Goal: Task Accomplishment & Management: Use online tool/utility

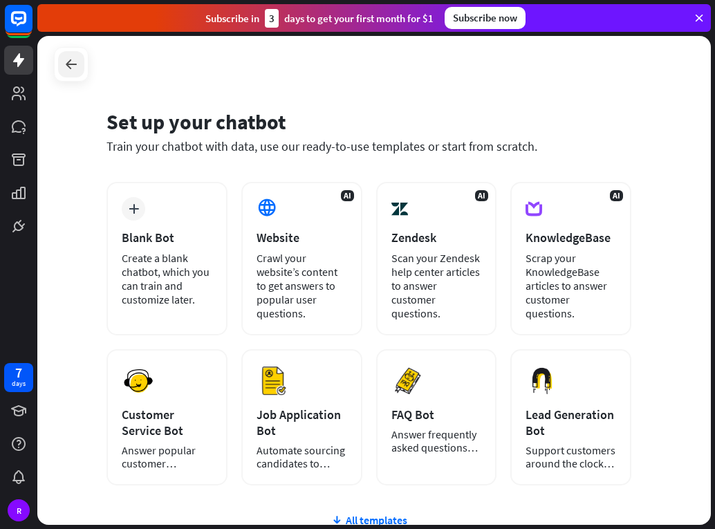
click at [74, 62] on icon at bounding box center [71, 64] width 17 height 17
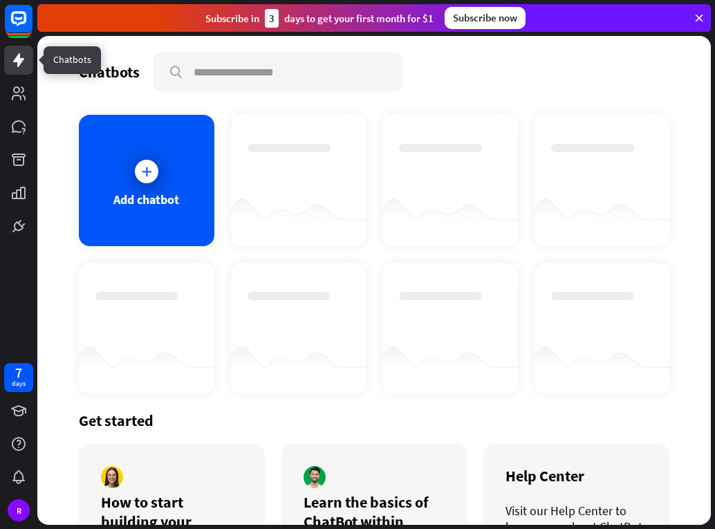
click at [23, 65] on icon at bounding box center [18, 60] width 17 height 17
click at [137, 183] on div at bounding box center [146, 171] width 35 height 35
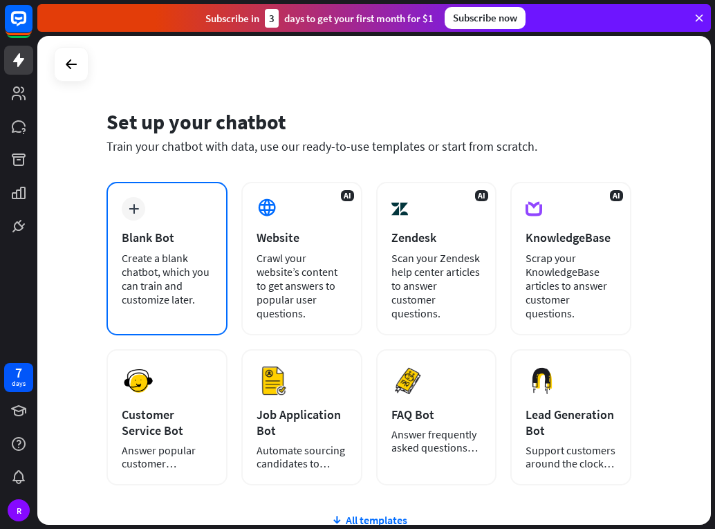
scroll to position [126, 0]
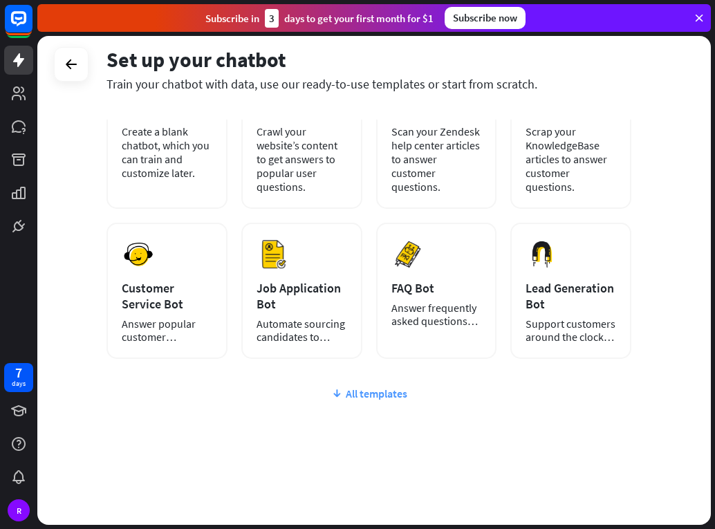
click at [341, 393] on icon at bounding box center [336, 393] width 11 height 14
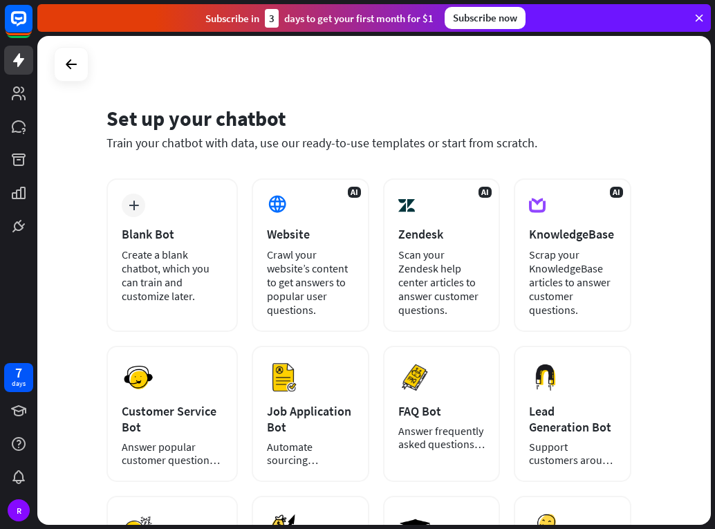
scroll to position [0, 0]
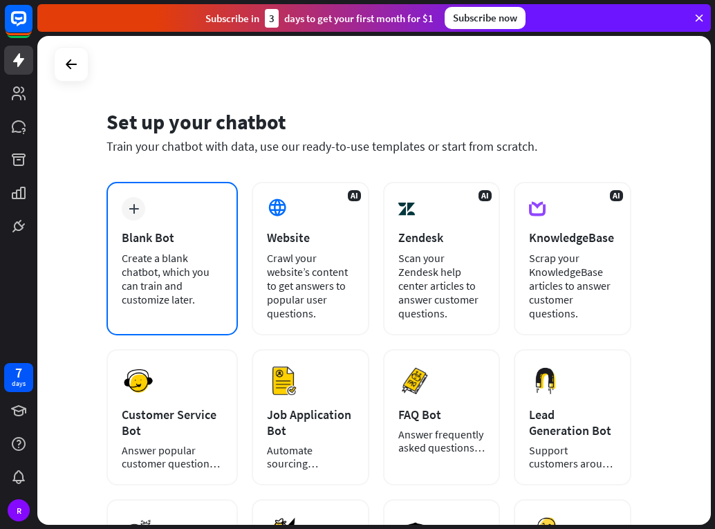
click at [155, 265] on div "Create a blank chatbot, which you can train and customize later." at bounding box center [172, 278] width 101 height 55
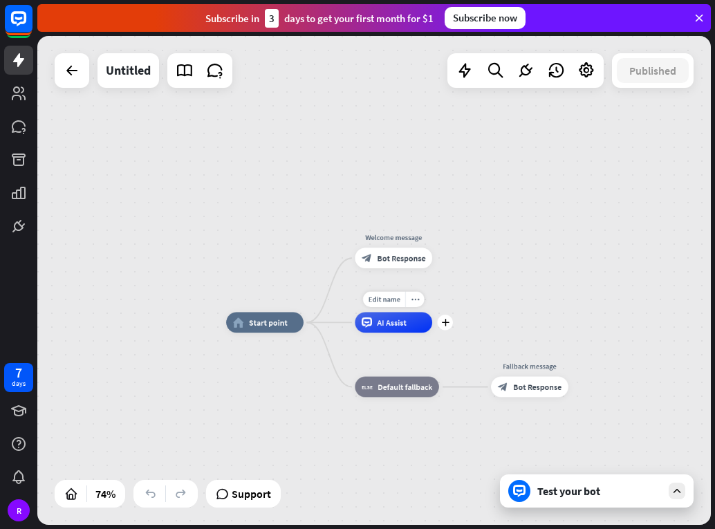
click at [367, 327] on icon at bounding box center [366, 322] width 10 height 10
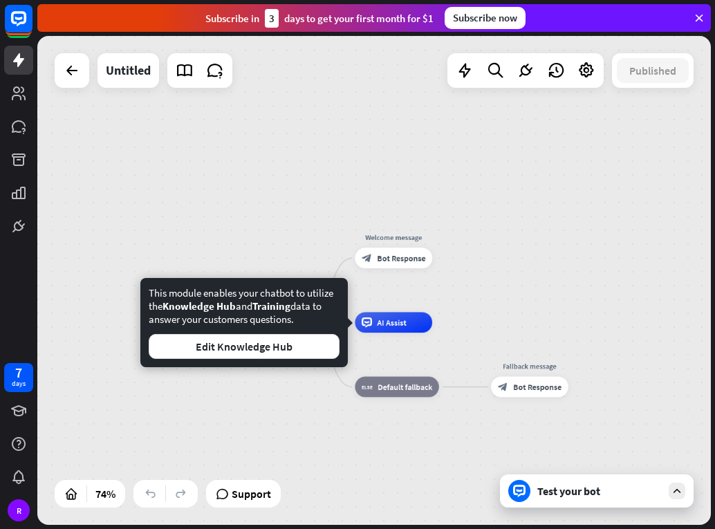
click at [355, 455] on div "home_2 Start point Welcome message block_bot_response Bot Response AI Assist bl…" at bounding box center [477, 504] width 502 height 364
